Goal: Obtain resource: Download file/media

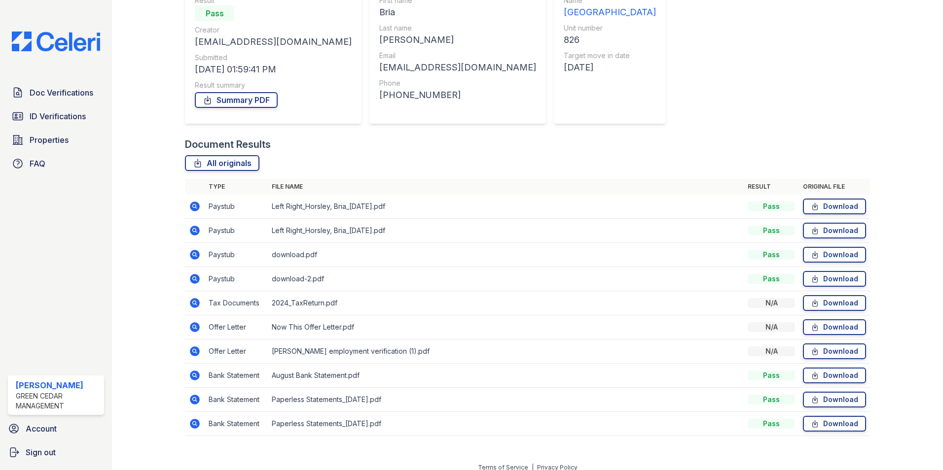
scroll to position [114, 0]
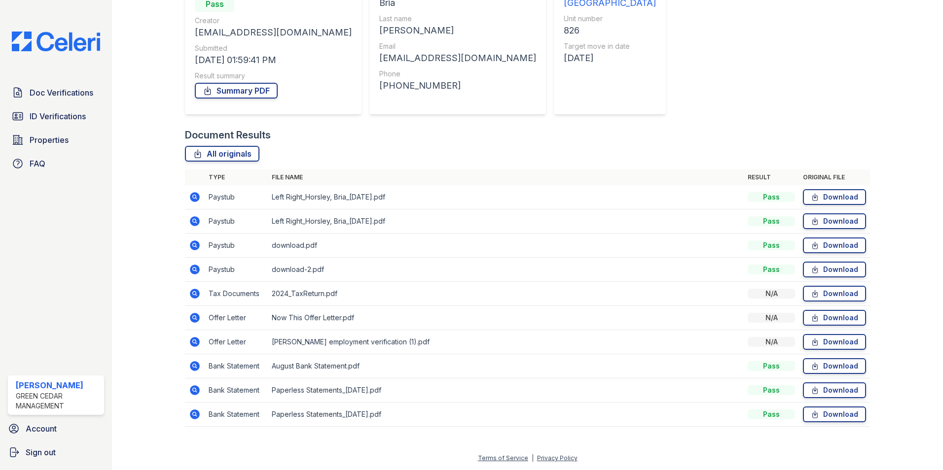
click at [193, 291] on icon at bounding box center [195, 294] width 10 height 10
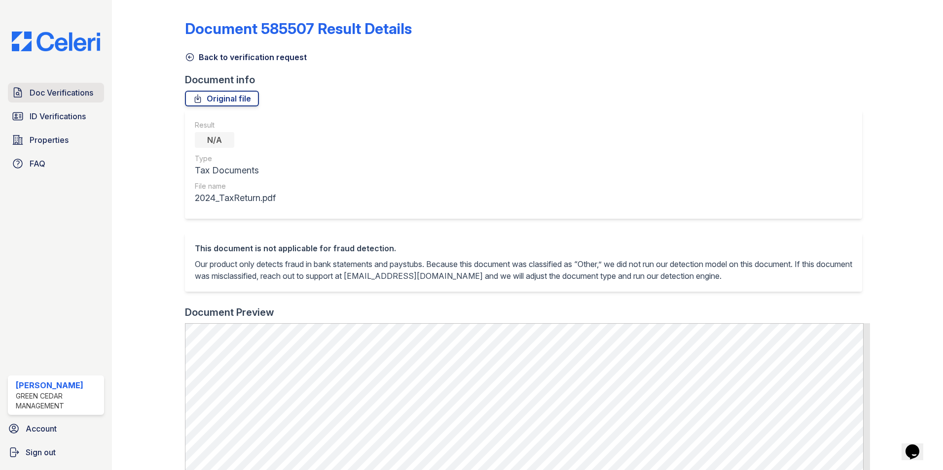
click at [48, 87] on span "Doc Verifications" at bounding box center [62, 93] width 64 height 12
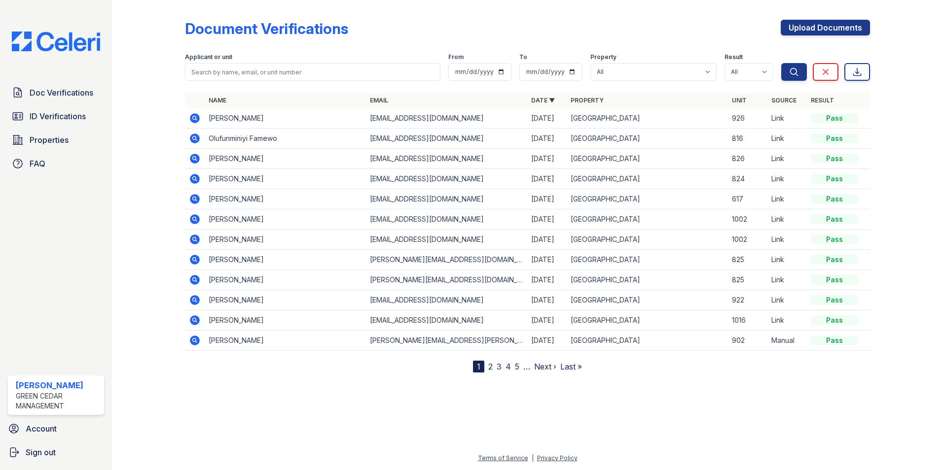
click at [193, 116] on icon at bounding box center [195, 118] width 10 height 10
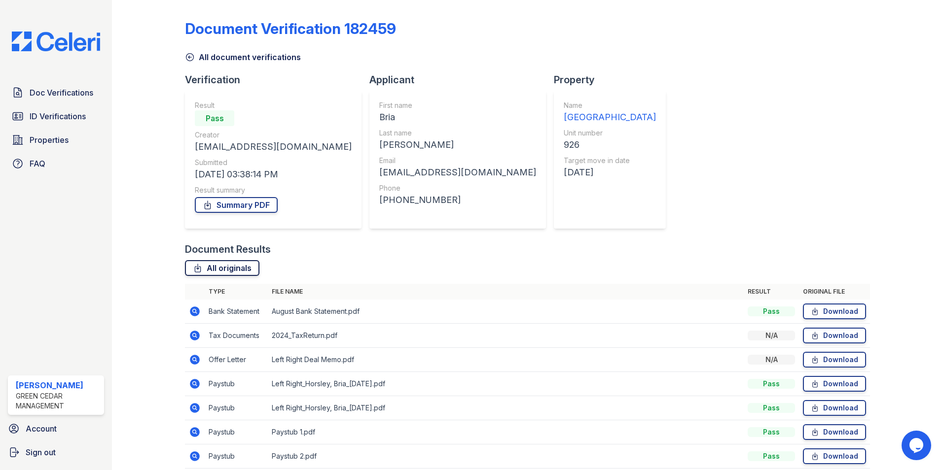
click at [219, 266] on link "All originals" at bounding box center [222, 268] width 74 height 16
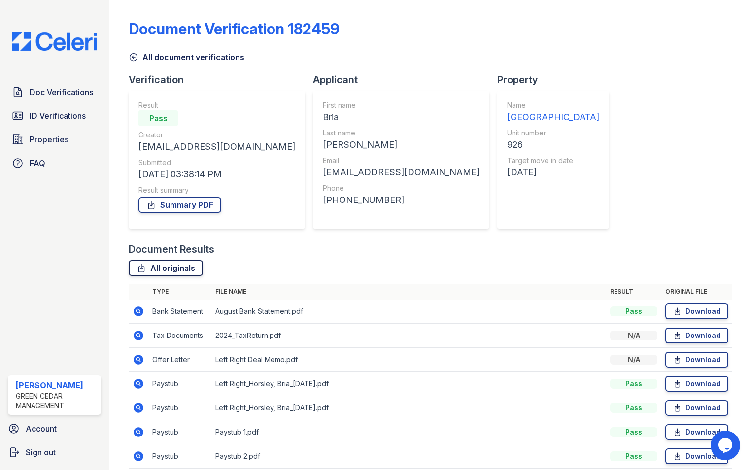
click at [165, 269] on link "All originals" at bounding box center [166, 268] width 74 height 16
click at [202, 207] on link "Summary PDF" at bounding box center [180, 205] width 83 height 16
click at [54, 113] on span "ID Verifications" at bounding box center [58, 116] width 56 height 12
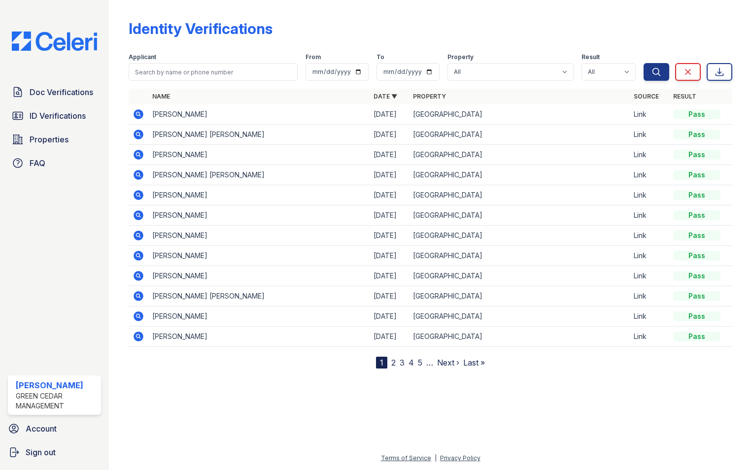
click at [137, 131] on icon at bounding box center [139, 135] width 10 height 10
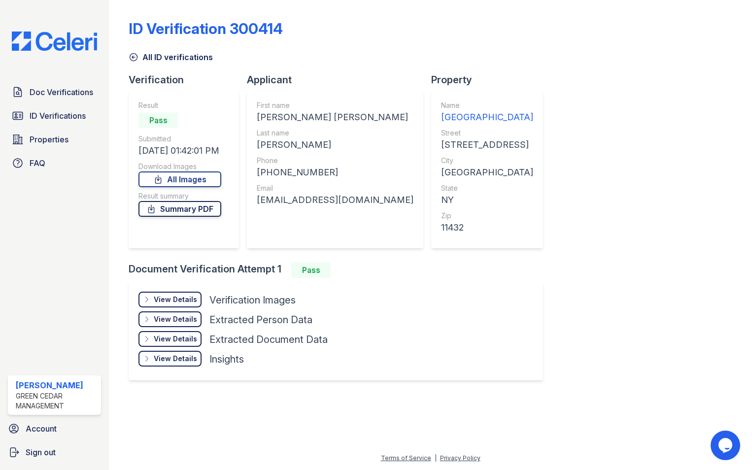
click at [182, 206] on link "Summary PDF" at bounding box center [180, 209] width 83 height 16
click at [185, 179] on link "All Images" at bounding box center [180, 180] width 83 height 16
